Goal: Information Seeking & Learning: Learn about a topic

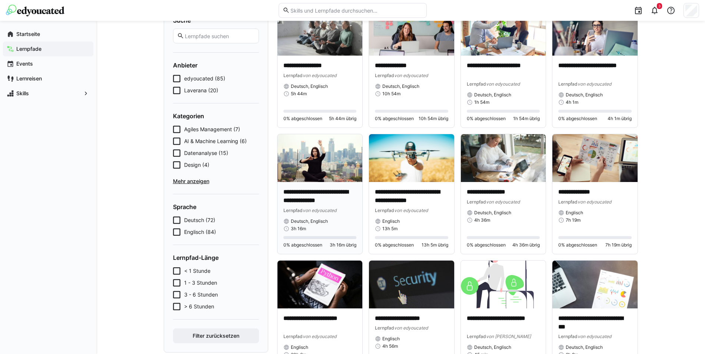
scroll to position [76, 0]
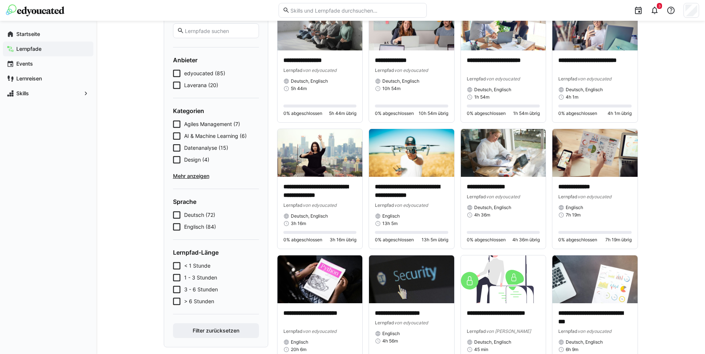
click at [223, 133] on span "AI & Machine Learning (6)" at bounding box center [215, 135] width 63 height 7
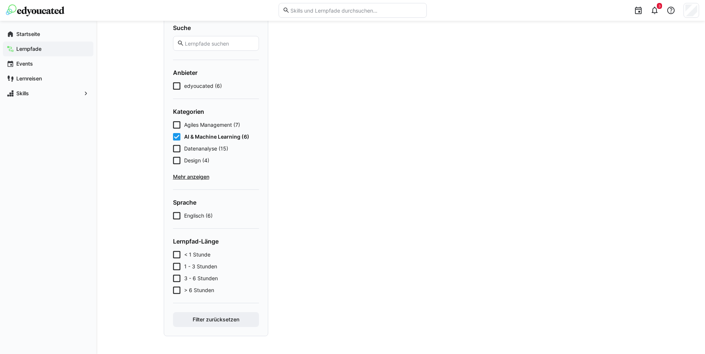
scroll to position [63, 0]
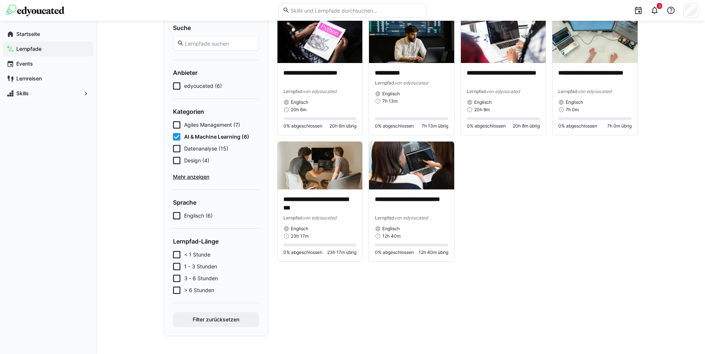
click at [196, 179] on span "Mehr anzeigen" at bounding box center [216, 176] width 86 height 7
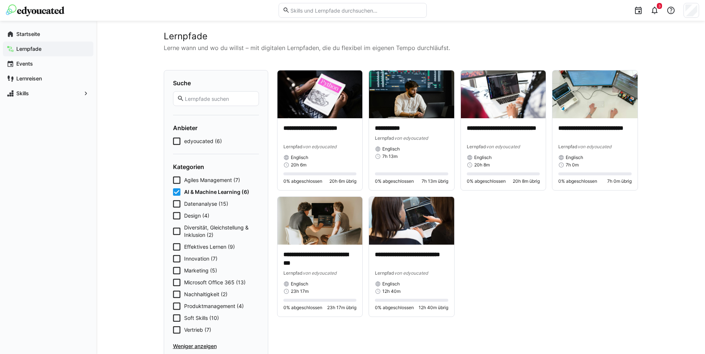
scroll to position [0, 0]
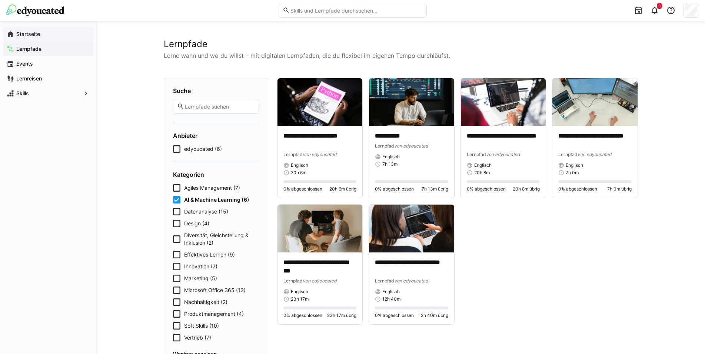
click at [0, 0] on app-navigation-label "Startseite" at bounding box center [0, 0] width 0 height 0
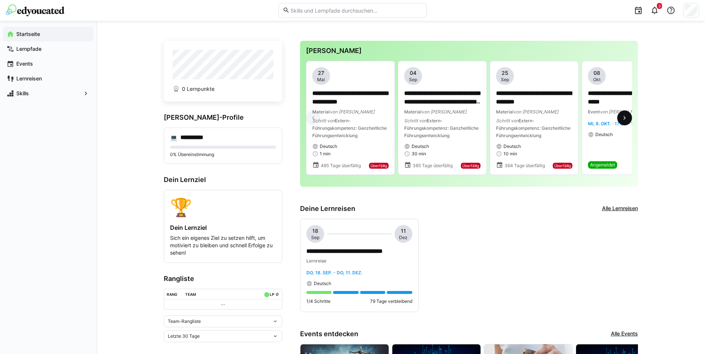
click at [624, 120] on eds-icon at bounding box center [624, 117] width 7 height 7
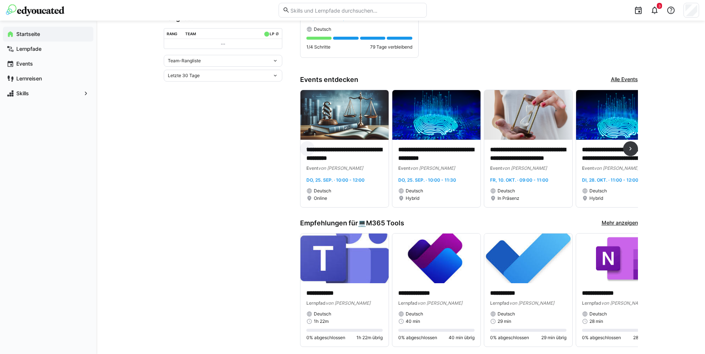
scroll to position [265, 0]
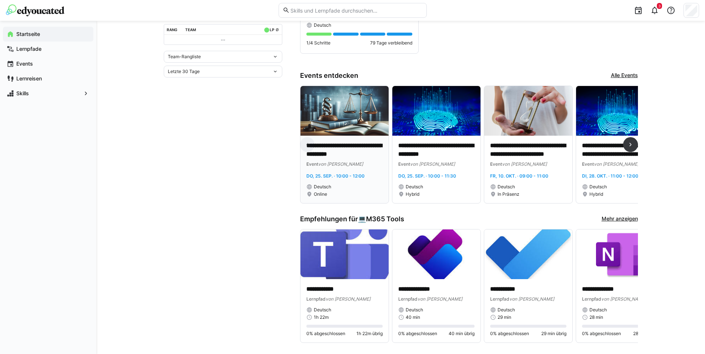
click at [339, 147] on p "**********" at bounding box center [344, 150] width 76 height 17
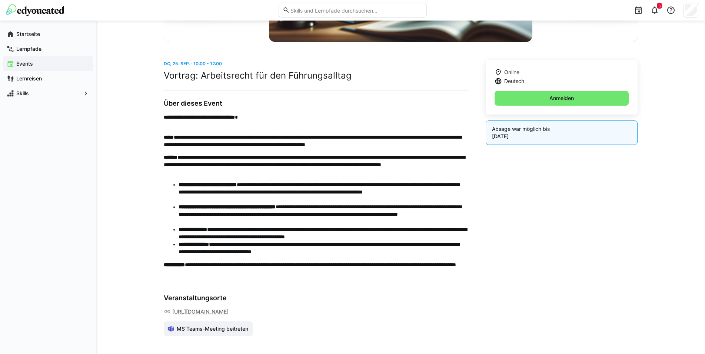
scroll to position [181, 0]
click at [37, 89] on div "Skills" at bounding box center [48, 93] width 90 height 15
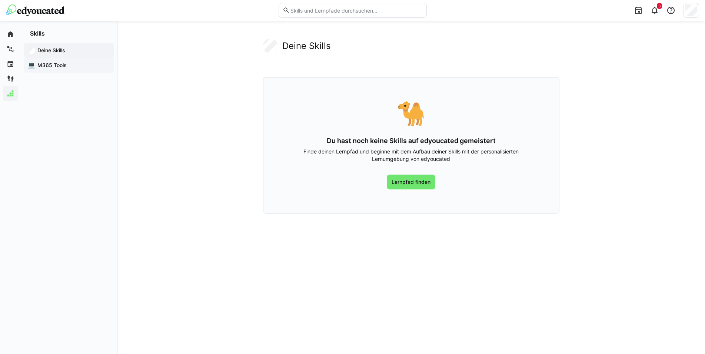
click at [47, 66] on span "M365 Tools" at bounding box center [73, 65] width 74 height 7
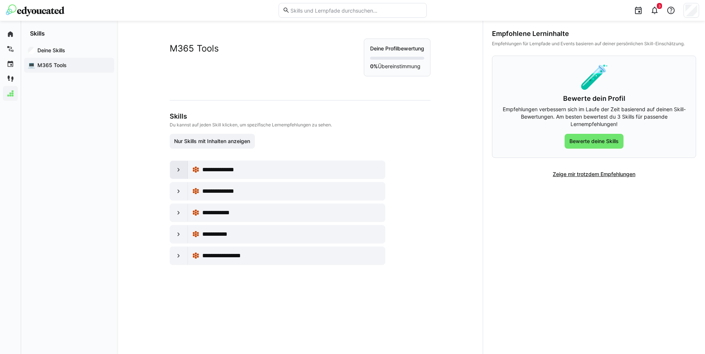
click at [181, 168] on div at bounding box center [179, 170] width 18 height 18
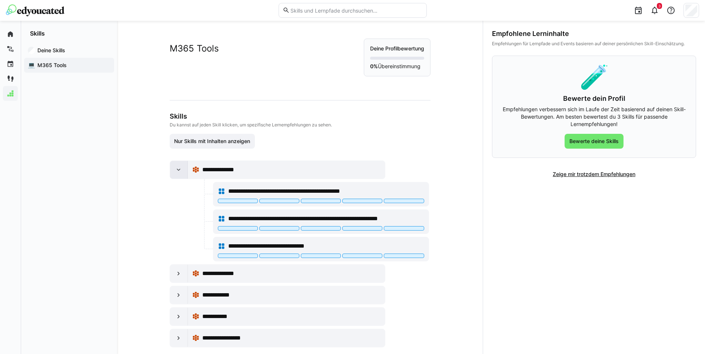
click at [176, 170] on eds-icon at bounding box center [178, 169] width 7 height 7
